Goal: Task Accomplishment & Management: Complete application form

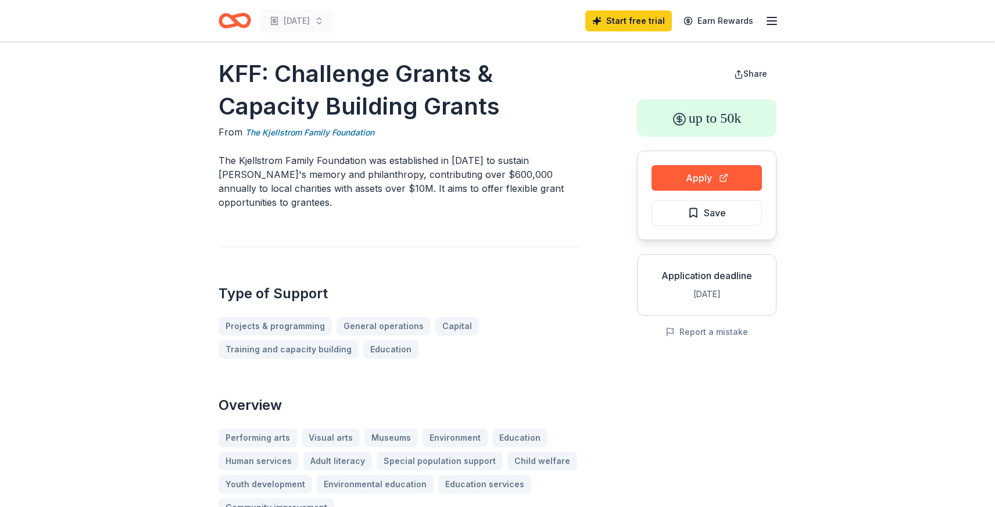
scroll to position [3, 0]
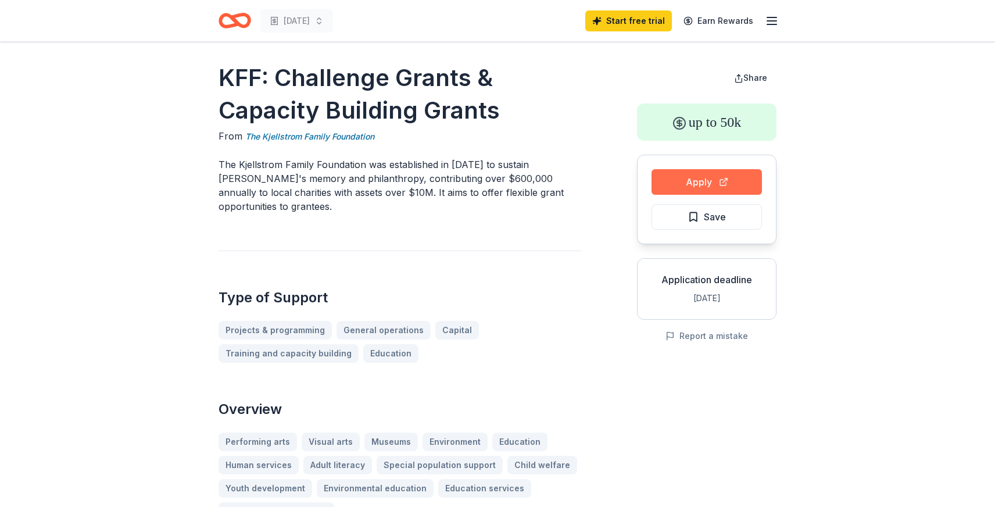
click at [720, 177] on button "Apply" at bounding box center [706, 182] width 110 height 26
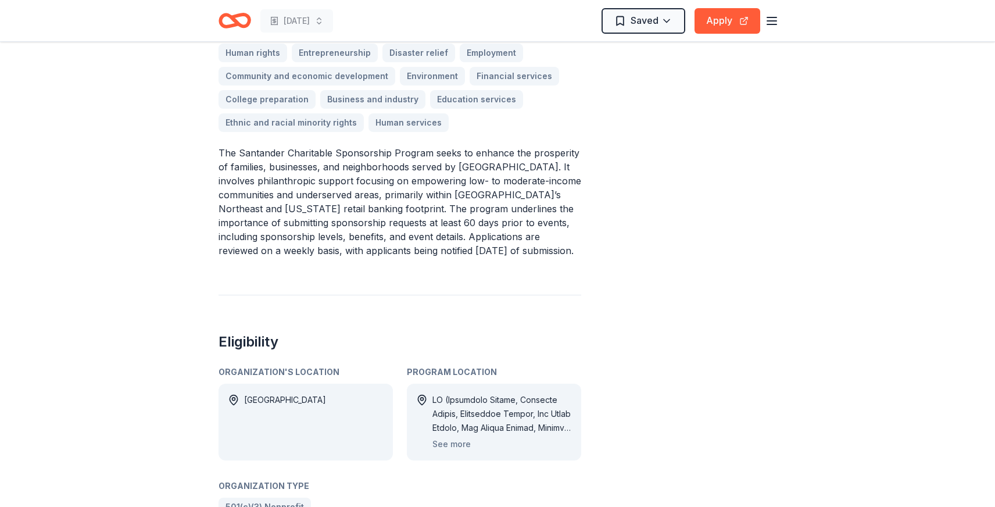
scroll to position [407, 0]
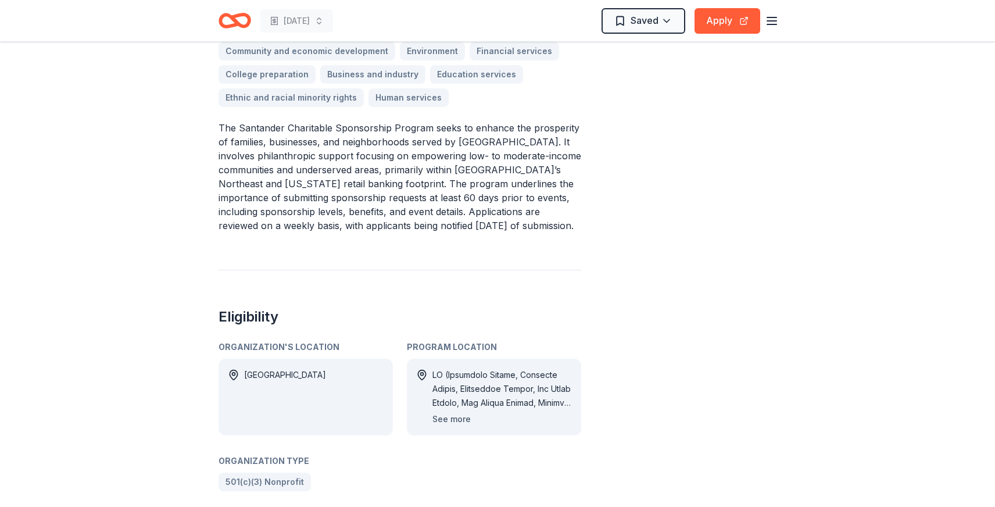
click at [457, 412] on button "See more" at bounding box center [451, 419] width 38 height 14
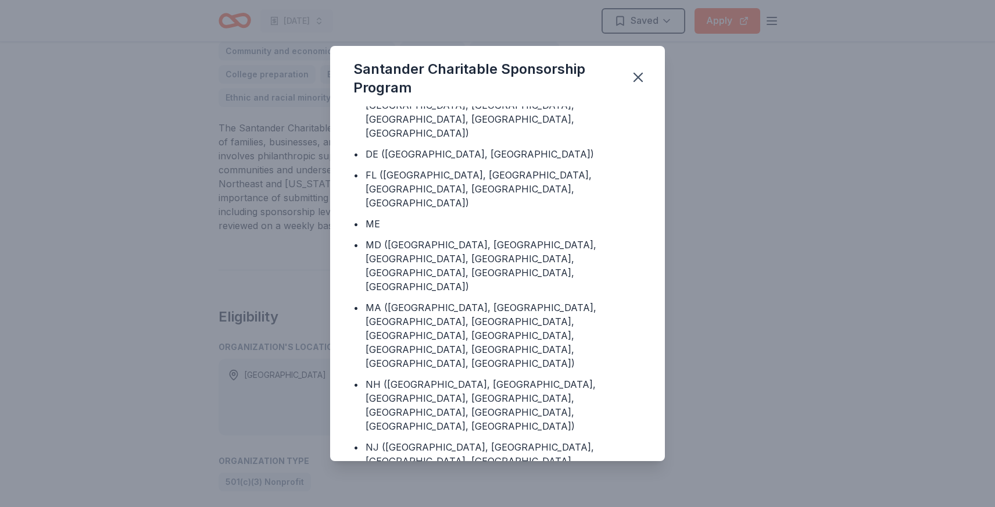
scroll to position [8, 0]
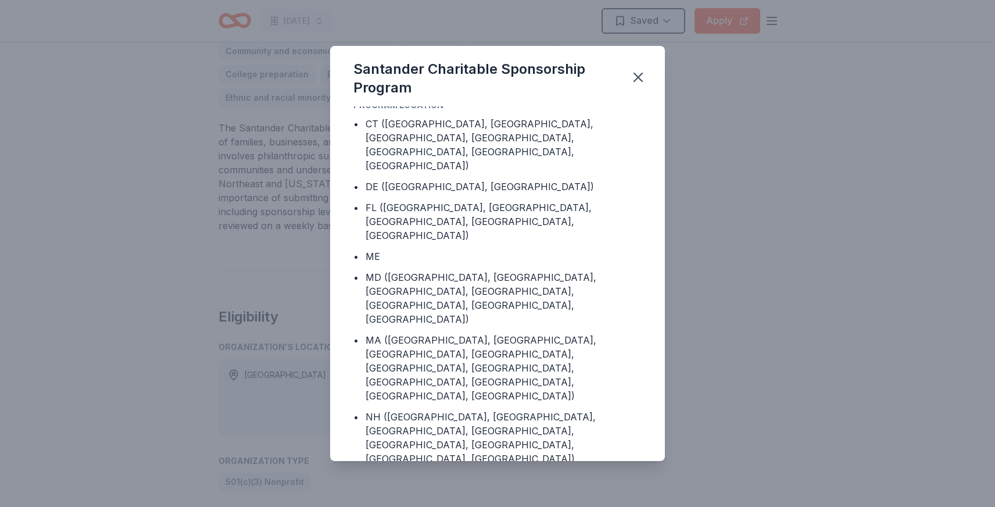
click at [763, 363] on div "Santander Charitable Sponsorship Program Program Location • CT ([GEOGRAPHIC_DAT…" at bounding box center [497, 253] width 995 height 507
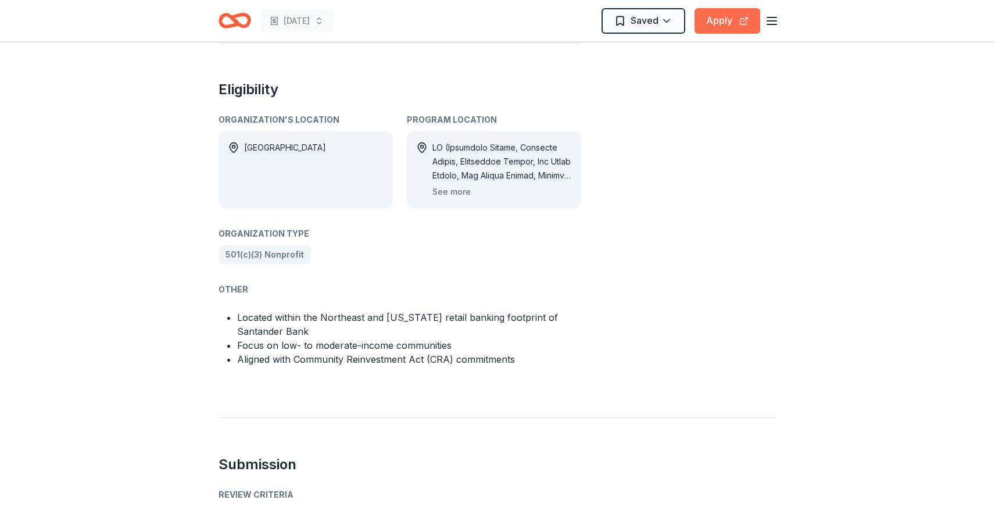
scroll to position [633, 0]
click at [725, 28] on button "Apply" at bounding box center [727, 21] width 66 height 26
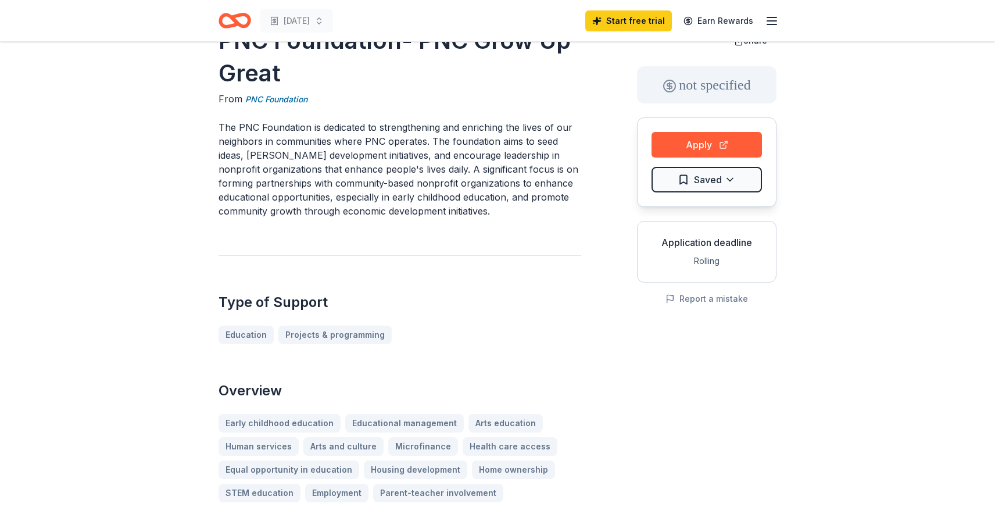
scroll to position [22, 0]
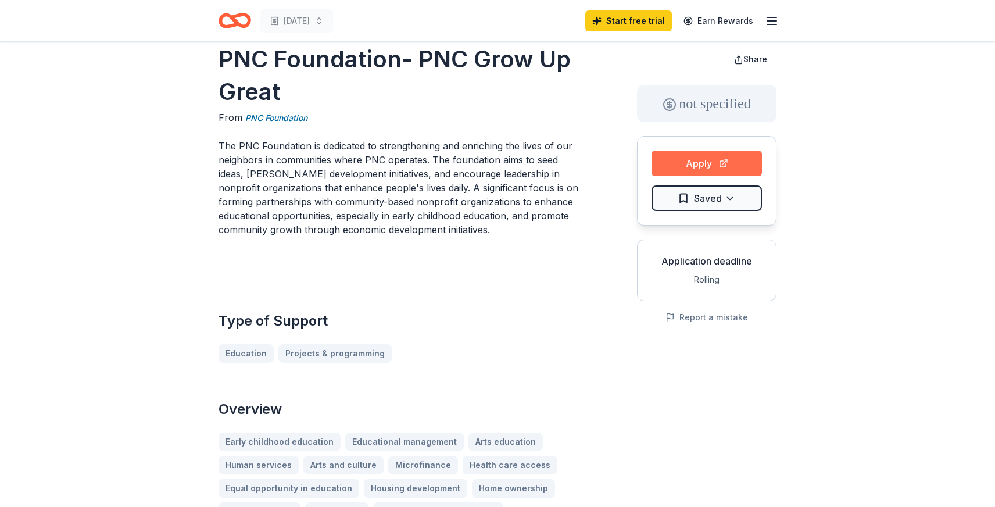
click at [705, 167] on button "Apply" at bounding box center [706, 163] width 110 height 26
